Goal: Task Accomplishment & Management: Use online tool/utility

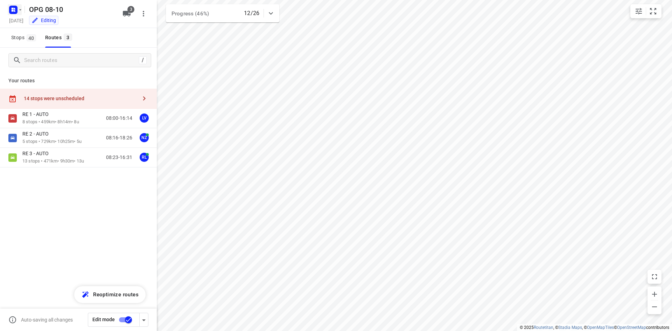
click at [15, 14] on icon "button" at bounding box center [13, 9] width 11 height 11
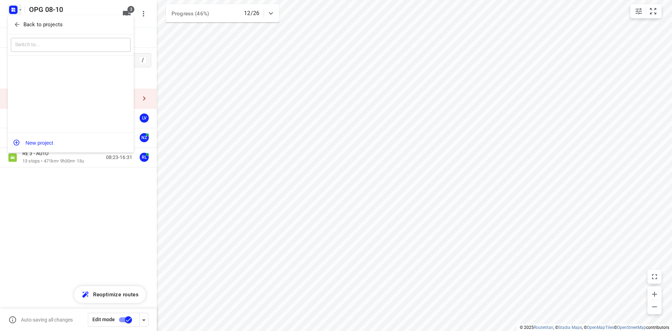
click at [17, 20] on button "Back to projects" at bounding box center [71, 25] width 120 height 12
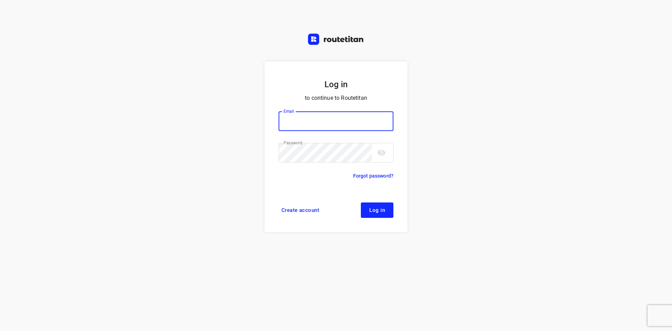
type input "[EMAIL_ADDRESS][DOMAIN_NAME]"
click at [386, 210] on button "Log in" at bounding box center [377, 209] width 33 height 15
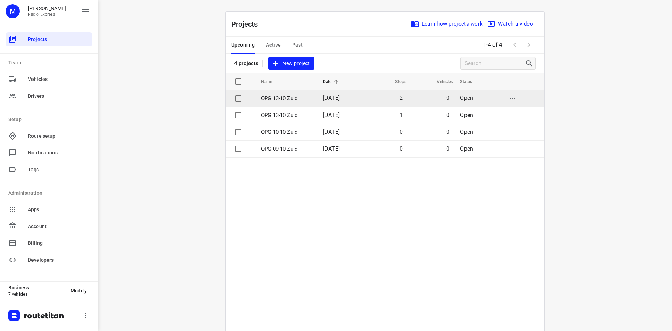
click at [281, 101] on p "OPG 13-10 Zuid" at bounding box center [286, 99] width 51 height 8
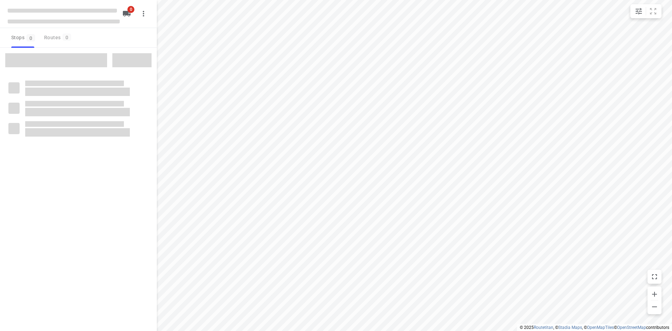
type input "distance"
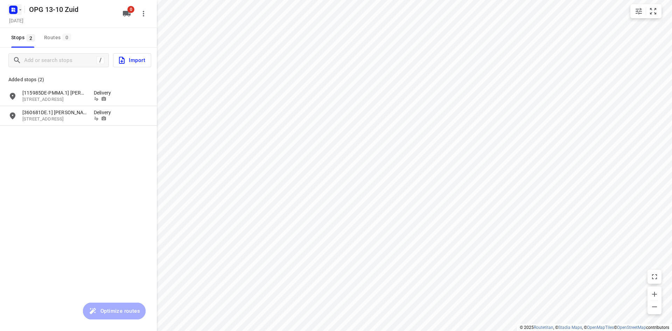
click at [20, 6] on button "button" at bounding box center [15, 9] width 14 height 11
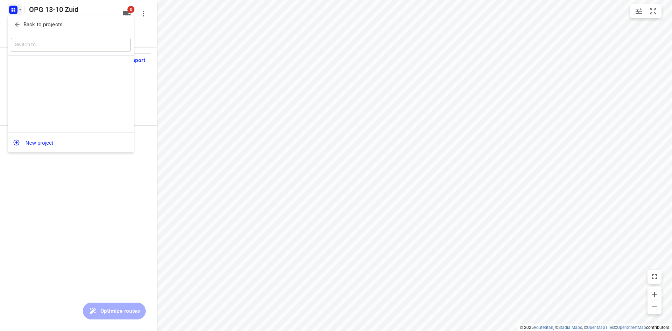
click at [19, 22] on icon "button" at bounding box center [17, 24] width 7 height 7
